Goal: Task Accomplishment & Management: Complete application form

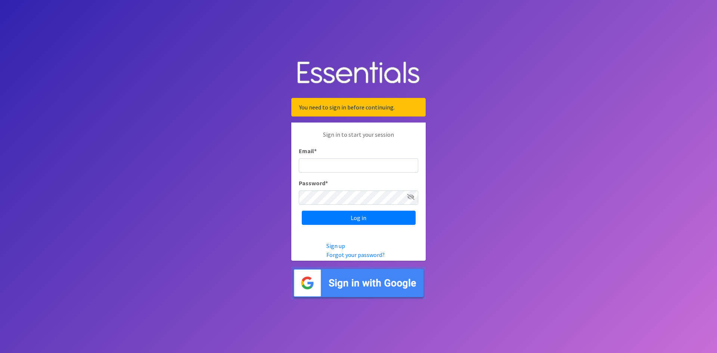
type input "[EMAIL_ADDRESS][DOMAIN_NAME]"
click at [371, 226] on div "Sign in to start your session Email * info@lakeshorefosterfamilies.org Password…" at bounding box center [358, 177] width 134 height 110
click at [371, 221] on input "Log in" at bounding box center [359, 218] width 114 height 14
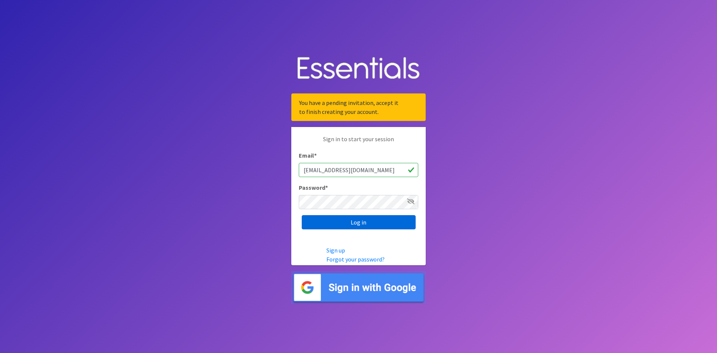
click at [371, 221] on input "Log in" at bounding box center [359, 222] width 114 height 14
click at [339, 259] on link "Forgot your password?" at bounding box center [355, 258] width 58 height 7
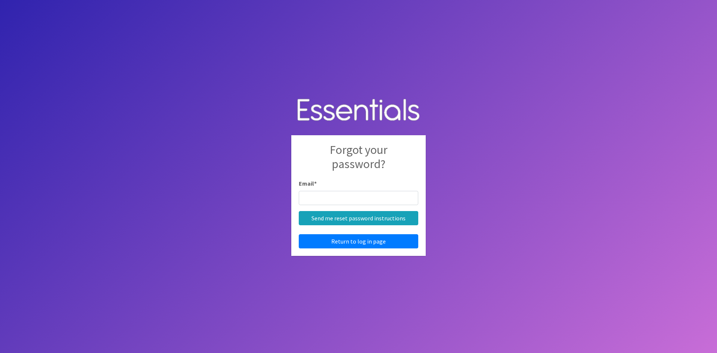
type input "[EMAIL_ADDRESS][DOMAIN_NAME]"
click at [368, 220] on input "Send me reset password instructions" at bounding box center [358, 218] width 119 height 14
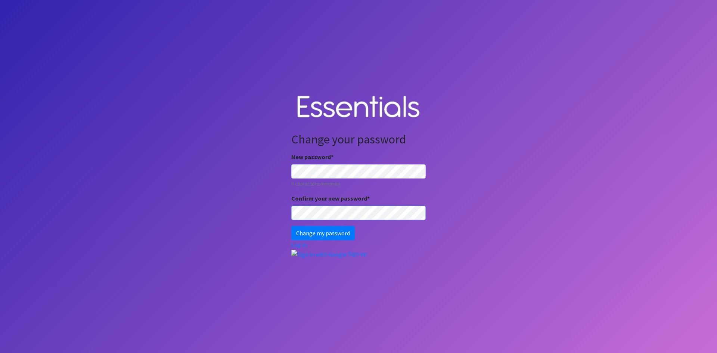
click at [291, 226] on input "Change my password" at bounding box center [322, 233] width 63 height 14
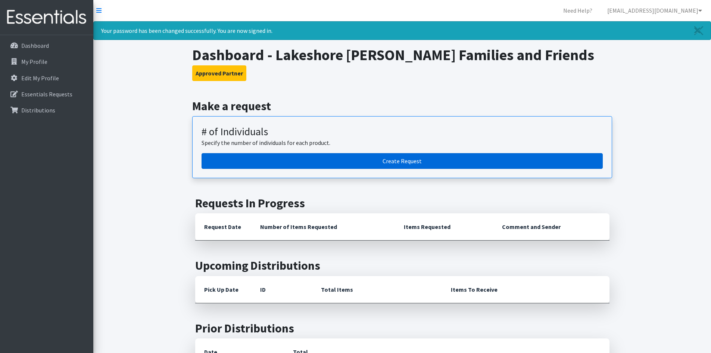
click at [382, 158] on link "Create Request" at bounding box center [402, 161] width 401 height 16
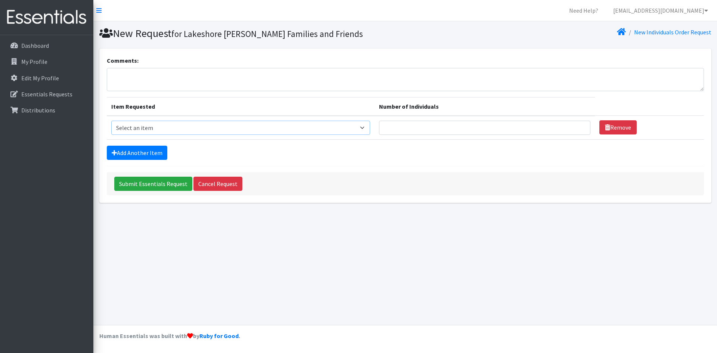
click at [305, 125] on select "Select an item (Newborn) (Preemie) (Size 1) (Size 2) (Size 3) (Size 4) (Size 5)…" at bounding box center [240, 128] width 259 height 14
select select "14512"
click at [111, 121] on select "Select an item (Newborn) (Preemie) (Size 1) (Size 2) (Size 3) (Size 4) (Size 5)…" at bounding box center [240, 128] width 259 height 14
click at [470, 125] on input "Number of Individuals" at bounding box center [484, 128] width 211 height 14
type input "3"
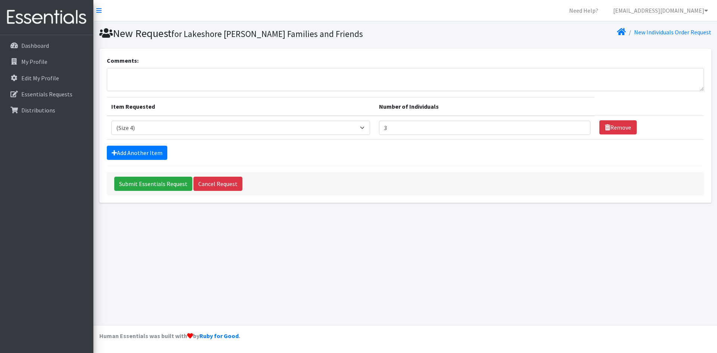
click at [425, 153] on div "Add Another Item" at bounding box center [405, 153] width 597 height 14
click at [149, 150] on link "Add Another Item" at bounding box center [137, 153] width 60 height 14
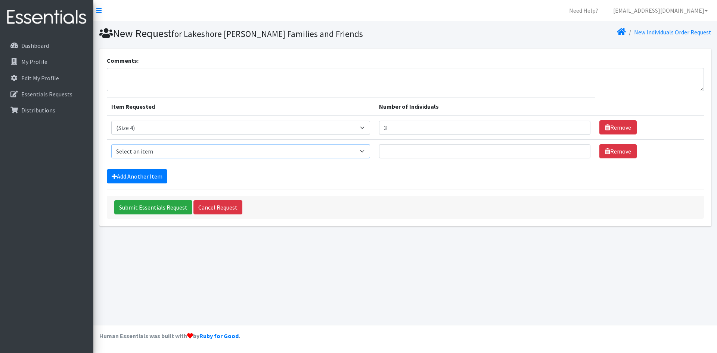
click at [140, 152] on select "Select an item (Newborn) (Preemie) (Size 1) (Size 2) (Size 3) (Size 4) (Size 5)…" at bounding box center [240, 151] width 259 height 14
select select "14488"
click at [111, 144] on select "Select an item (Newborn) (Preemie) (Size 1) (Size 2) (Size 3) (Size 4) (Size 5)…" at bounding box center [240, 151] width 259 height 14
click at [419, 151] on input "Number of Individuals" at bounding box center [484, 151] width 211 height 14
type input "5"
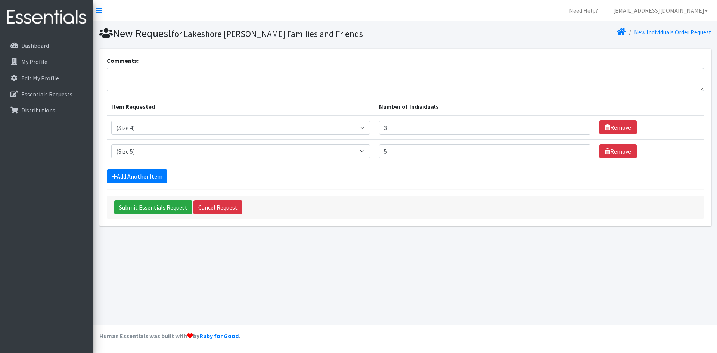
click at [346, 172] on div "Add Another Item" at bounding box center [405, 176] width 597 height 14
click at [127, 176] on link "Add Another Item" at bounding box center [137, 176] width 60 height 14
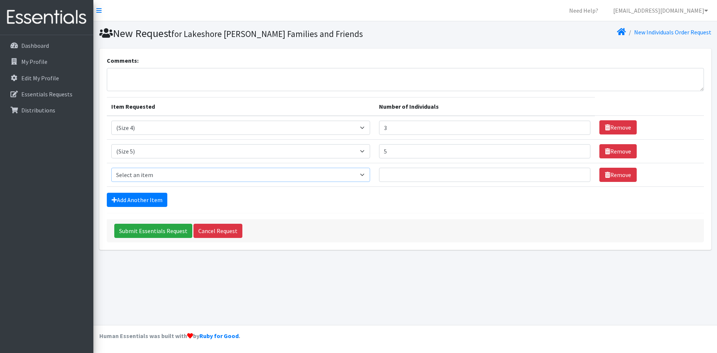
drag, startPoint x: 148, startPoint y: 178, endPoint x: 147, endPoint y: 183, distance: 4.9
click at [148, 178] on select "Select an item (Newborn) (Preemie) (Size 1) (Size 2) (Size 3) (Size 4) (Size 5)…" at bounding box center [240, 175] width 259 height 14
select select "14491"
click at [111, 168] on select "Select an item (Newborn) (Preemie) (Size 1) (Size 2) (Size 3) (Size 4) (Size 5)…" at bounding box center [240, 175] width 259 height 14
click at [410, 174] on input "Number of Individuals" at bounding box center [484, 175] width 211 height 14
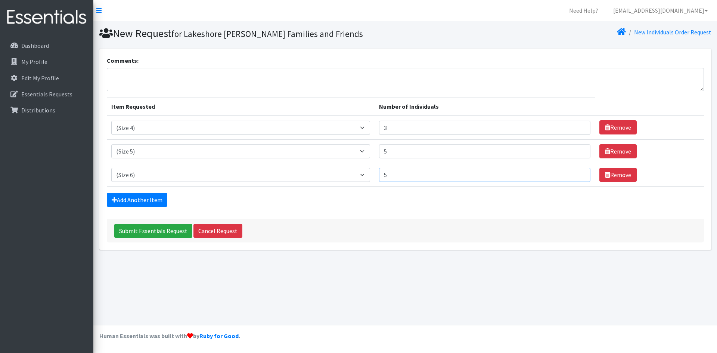
type input "5"
click at [468, 204] on div "Add Another Item" at bounding box center [405, 200] width 597 height 14
click at [134, 203] on link "Add Another Item" at bounding box center [137, 200] width 60 height 14
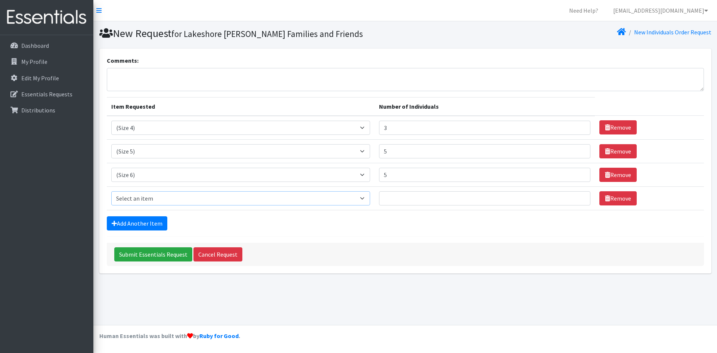
click at [162, 196] on select "Select an item (Newborn) (Preemie) (Size 1) (Size 2) (Size 3) (Size 4) (Size 5)…" at bounding box center [240, 198] width 259 height 14
select select "14494"
click at [111, 191] on select "Select an item (Newborn) (Preemie) (Size 1) (Size 2) (Size 3) (Size 4) (Size 5)…" at bounding box center [240, 198] width 259 height 14
click at [400, 195] on input "Number of Individuals" at bounding box center [484, 198] width 211 height 14
type input "2"
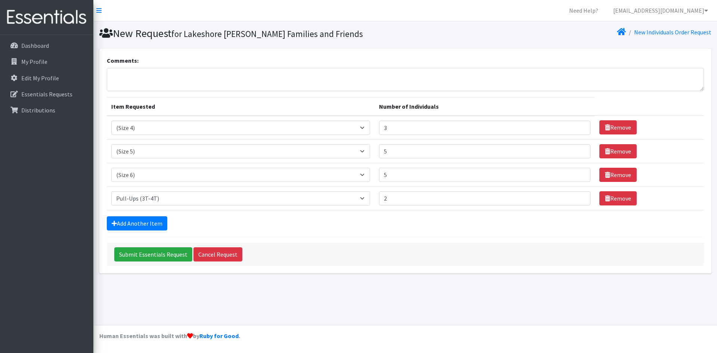
click at [372, 214] on form "Comments: Item Requested Number of Individuals Item Requested Select an item (N…" at bounding box center [405, 161] width 597 height 210
click at [153, 225] on link "Add Another Item" at bounding box center [137, 223] width 60 height 14
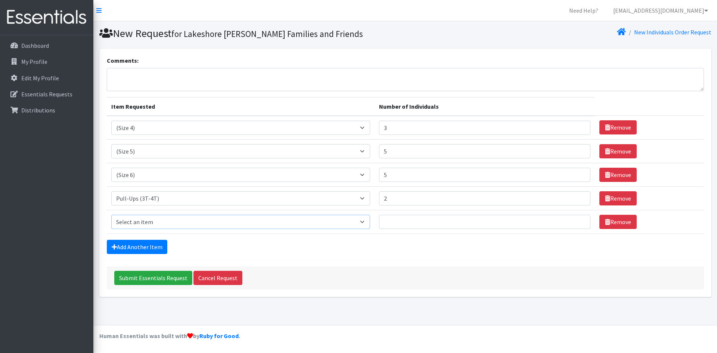
click at [151, 222] on select "Select an item (Newborn) (Preemie) (Size 1) (Size 2) (Size 3) (Size 4) (Size 5)…" at bounding box center [240, 222] width 259 height 14
select select "14511"
click at [111, 215] on select "Select an item (Newborn) (Preemie) (Size 1) (Size 2) (Size 3) (Size 4) (Size 5)…" at bounding box center [240, 222] width 259 height 14
click at [390, 221] on input "Number of Individuals" at bounding box center [484, 222] width 211 height 14
type input "5"
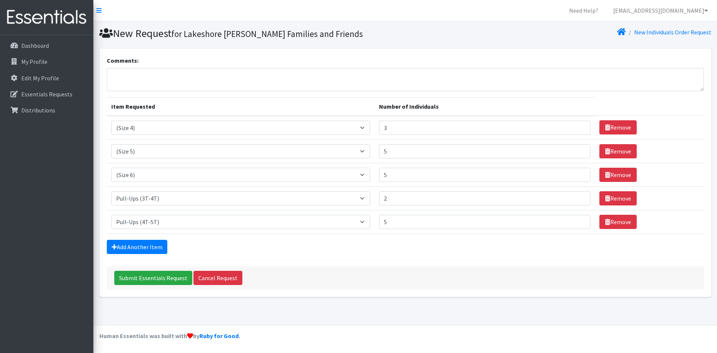
click at [463, 260] on form "Comments: Item Requested Number of Individuals Item Requested Select an item (N…" at bounding box center [405, 172] width 597 height 233
click at [159, 246] on link "Add Another Item" at bounding box center [137, 247] width 60 height 14
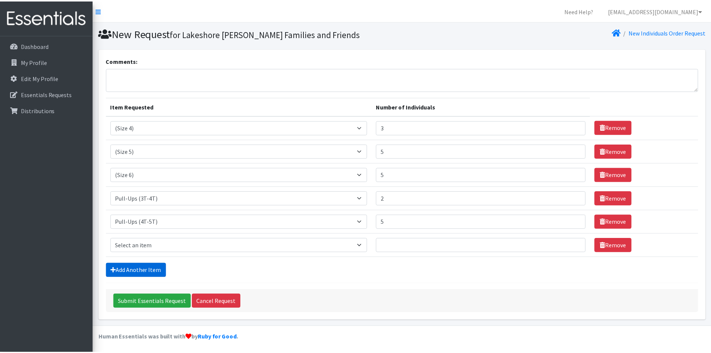
scroll to position [1, 0]
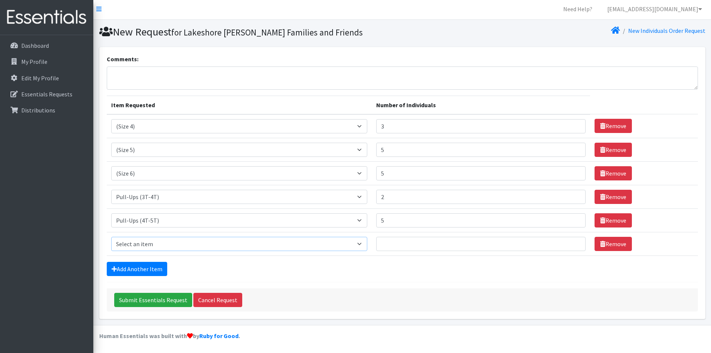
click at [157, 241] on select "Select an item (Newborn) (Preemie) (Size 1) (Size 2) (Size 3) (Size 4) (Size 5)…" at bounding box center [239, 244] width 256 height 14
select select "14954"
click at [111, 237] on select "Select an item (Newborn) (Preemie) (Size 1) (Size 2) (Size 3) (Size 4) (Size 5)…" at bounding box center [239, 244] width 256 height 14
click at [391, 242] on input "Number of Individuals" at bounding box center [480, 244] width 209 height 14
type input "2"
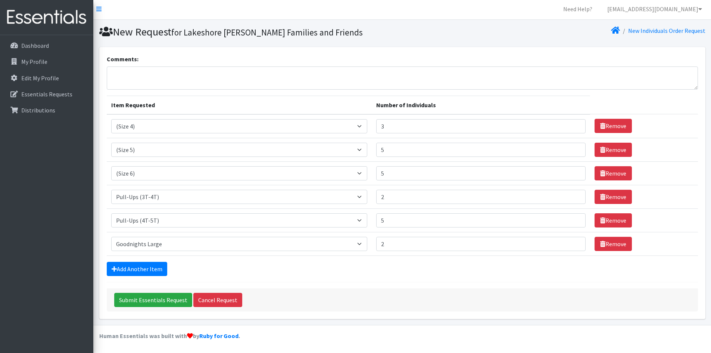
click at [326, 272] on div "Add Another Item" at bounding box center [402, 269] width 591 height 14
click at [144, 264] on link "Add Another Item" at bounding box center [137, 269] width 60 height 14
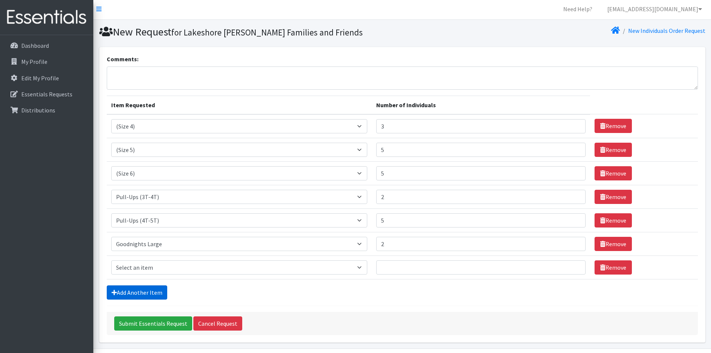
scroll to position [25, 0]
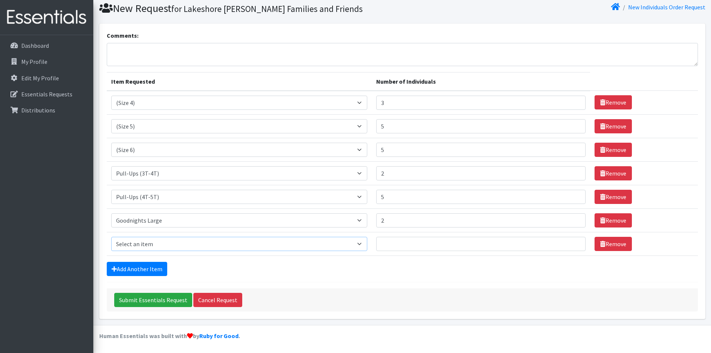
click at [144, 246] on select "Select an item (Newborn) (Preemie) (Size 1) (Size 2) (Size 3) (Size 4) (Size 5)…" at bounding box center [239, 244] width 256 height 14
select select "15011"
click at [111, 237] on select "Select an item (Newborn) (Preemie) (Size 1) (Size 2) (Size 3) (Size 4) (Size 5)…" at bounding box center [239, 244] width 256 height 14
click at [387, 234] on td "Number of Individuals" at bounding box center [481, 244] width 218 height 24
click at [389, 244] on input "Number of Individuals" at bounding box center [480, 244] width 209 height 14
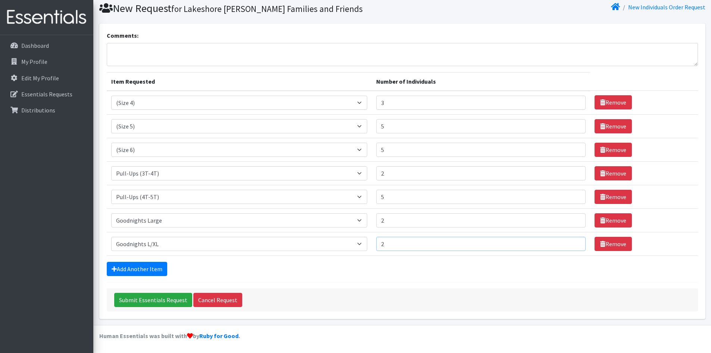
type input "2"
click at [391, 258] on form "Comments: Item Requested Number of Individuals Item Requested Select an item (N…" at bounding box center [402, 171] width 591 height 280
click at [168, 301] on input "Submit Essentials Request" at bounding box center [153, 300] width 78 height 14
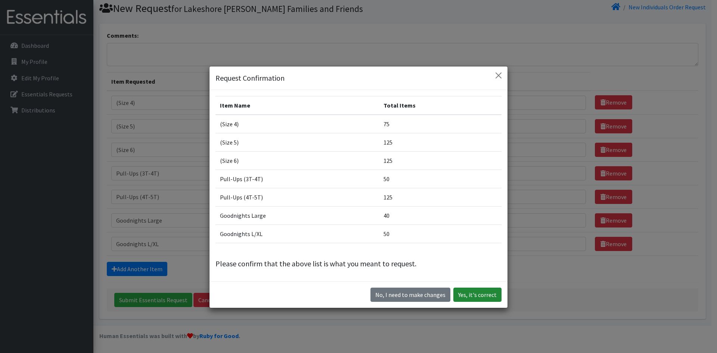
click at [478, 293] on button "Yes, it's correct" at bounding box center [477, 294] width 48 height 14
